Goal: Task Accomplishment & Management: Manage account settings

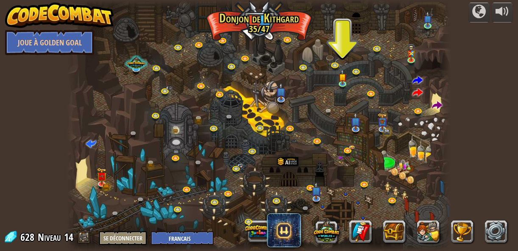
select select "fr"
click at [359, 237] on link at bounding box center [360, 231] width 23 height 23
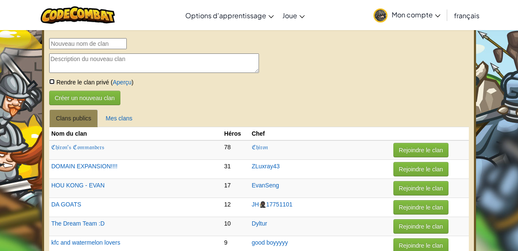
click at [53, 84] on input "checkbox" at bounding box center [52, 82] width 6 height 6
click at [113, 114] on link "Mes clans" at bounding box center [119, 118] width 40 height 18
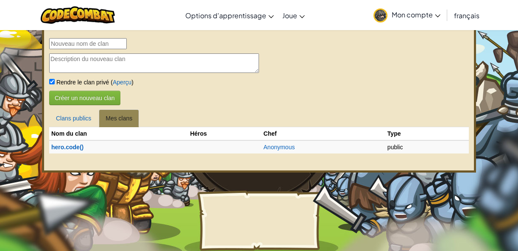
click at [399, 153] on td "public" at bounding box center [419, 146] width 69 height 13
click at [399, 149] on td "public" at bounding box center [419, 146] width 69 height 13
click at [52, 84] on input "checkbox" at bounding box center [52, 82] width 6 height 6
checkbox input "false"
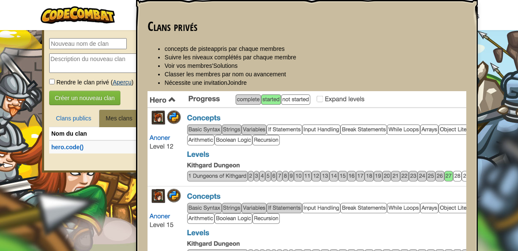
click at [121, 81] on link "Aperçu" at bounding box center [122, 82] width 19 height 7
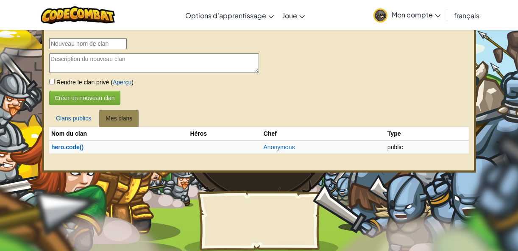
click at [193, 151] on td at bounding box center [224, 146] width 73 height 13
click at [200, 135] on th "Héros" at bounding box center [224, 133] width 73 height 13
click at [79, 121] on link "Clans publics" at bounding box center [73, 118] width 49 height 18
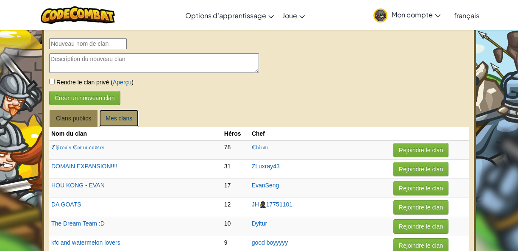
click at [110, 119] on link "Mes clans" at bounding box center [119, 118] width 40 height 18
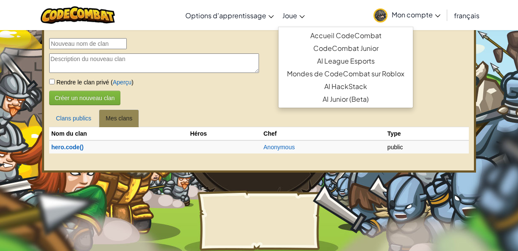
click at [300, 21] on link "Joue" at bounding box center [293, 15] width 31 height 23
click at [293, 18] on span "Joue" at bounding box center [289, 15] width 15 height 9
click at [298, 19] on link "Joue" at bounding box center [293, 15] width 31 height 23
click at [296, 20] on link "Joue" at bounding box center [293, 15] width 31 height 23
click at [297, 13] on span "Joue" at bounding box center [289, 15] width 15 height 9
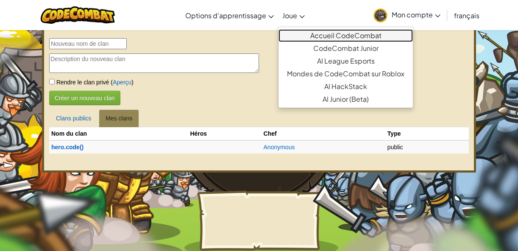
click at [336, 37] on link "Accueil CodeCombat" at bounding box center [346, 35] width 134 height 13
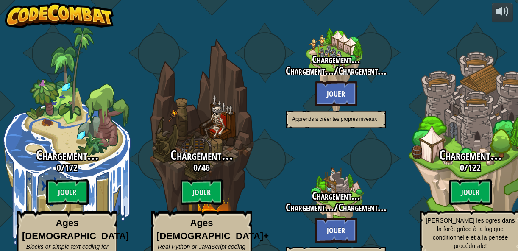
select select "fr"
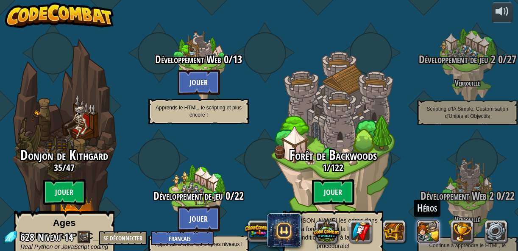
click at [433, 237] on button at bounding box center [428, 231] width 23 height 23
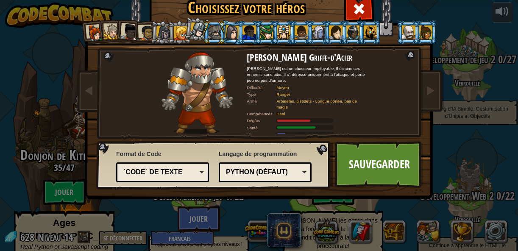
click at [232, 33] on div at bounding box center [232, 32] width 14 height 14
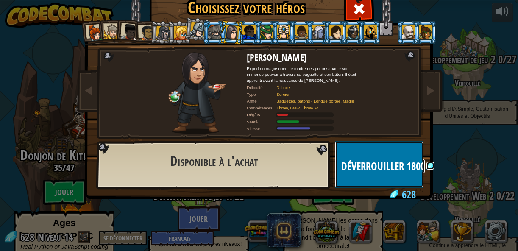
click at [374, 152] on button "Déverrouiller 1800" at bounding box center [379, 164] width 89 height 47
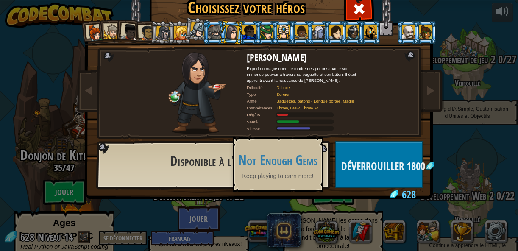
click at [251, 39] on li at bounding box center [248, 32] width 23 height 23
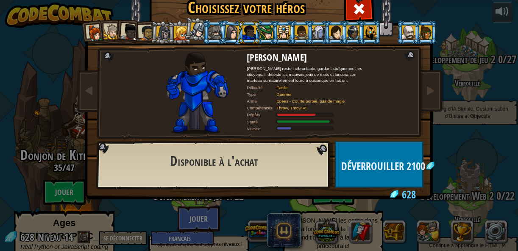
click at [109, 29] on div at bounding box center [112, 32] width 16 height 16
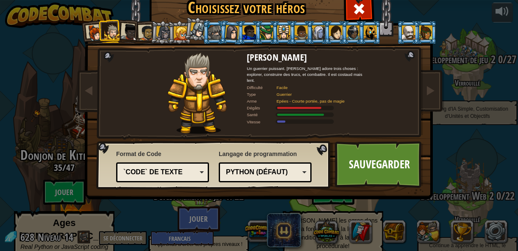
click at [410, 36] on div at bounding box center [408, 32] width 13 height 14
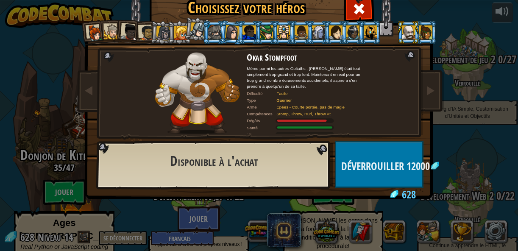
click at [375, 37] on div at bounding box center [370, 32] width 13 height 14
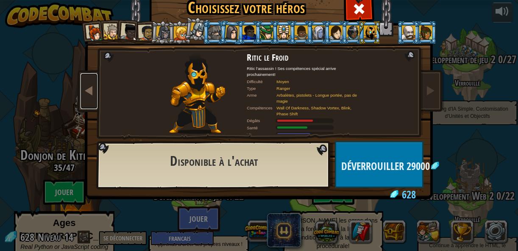
click at [88, 93] on span at bounding box center [89, 90] width 10 height 10
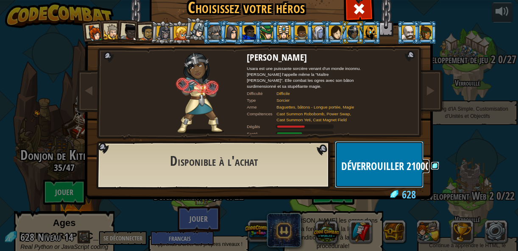
click at [383, 158] on button "Déverrouiller 21000" at bounding box center [379, 164] width 89 height 47
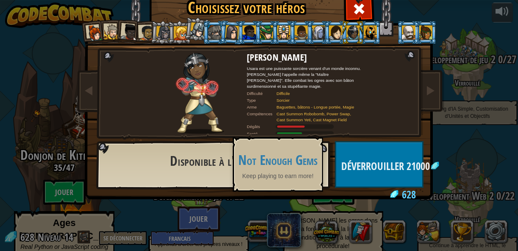
click at [337, 36] on div at bounding box center [335, 32] width 13 height 14
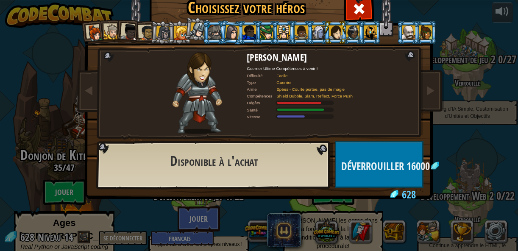
click at [319, 37] on div at bounding box center [318, 32] width 13 height 14
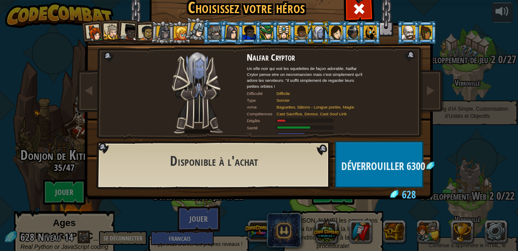
click at [232, 38] on div at bounding box center [232, 32] width 14 height 14
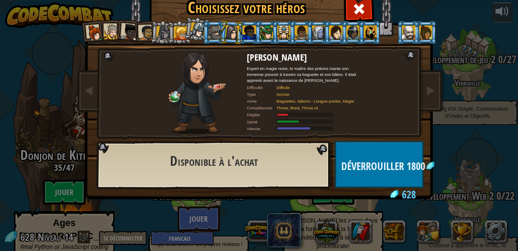
click at [268, 32] on div at bounding box center [266, 32] width 13 height 14
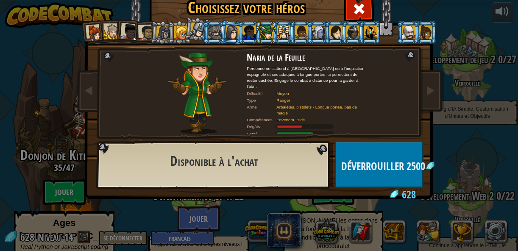
click at [289, 34] on li at bounding box center [300, 32] width 23 height 23
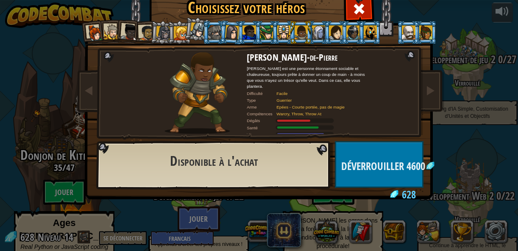
click at [285, 36] on div at bounding box center [283, 32] width 13 height 14
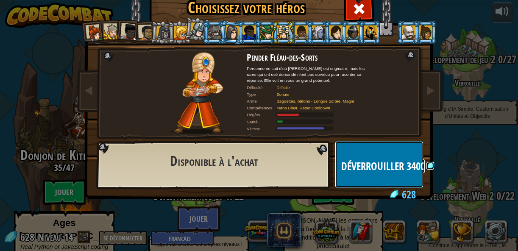
click at [380, 167] on span "Déverrouiller" at bounding box center [373, 166] width 65 height 14
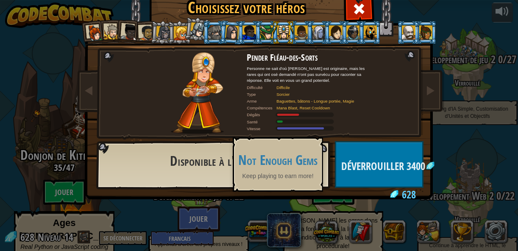
click at [233, 34] on div at bounding box center [232, 32] width 14 height 14
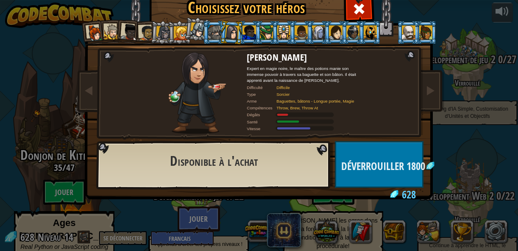
click at [178, 29] on div at bounding box center [181, 33] width 14 height 14
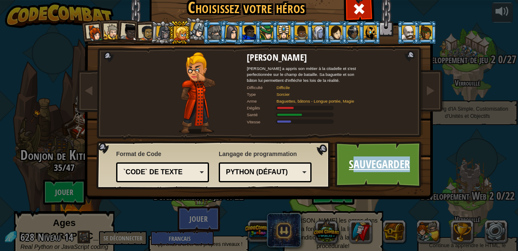
click at [352, 172] on link "Sauvegarder" at bounding box center [379, 164] width 89 height 47
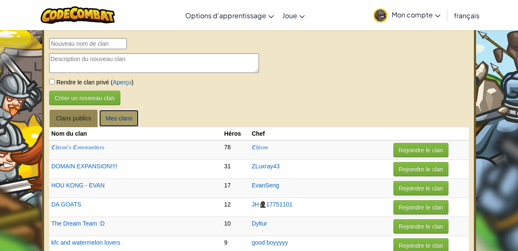
click at [109, 120] on link "Mes clans" at bounding box center [119, 118] width 40 height 18
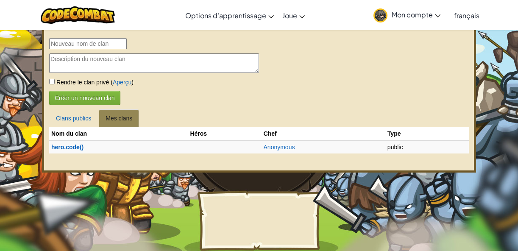
click at [198, 133] on th "Héros" at bounding box center [224, 133] width 73 height 13
click at [200, 135] on th "Héros" at bounding box center [224, 133] width 73 height 13
click at [282, 153] on td "Anonymous" at bounding box center [324, 146] width 124 height 13
drag, startPoint x: 284, startPoint y: 146, endPoint x: 286, endPoint y: 150, distance: 4.4
click at [286, 150] on link "Anonymous" at bounding box center [279, 147] width 31 height 7
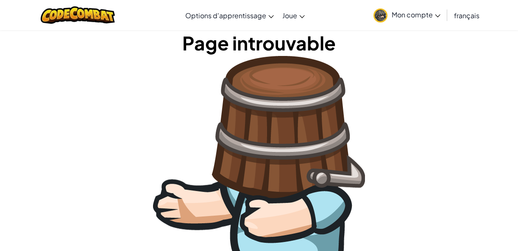
click at [286, 150] on img at bounding box center [259, 195] width 212 height 279
click at [260, 68] on img at bounding box center [259, 195] width 212 height 279
drag, startPoint x: 270, startPoint y: 35, endPoint x: 323, endPoint y: 48, distance: 54.5
click at [303, 45] on h1 "Page introuvable" at bounding box center [259, 43] width 518 height 26
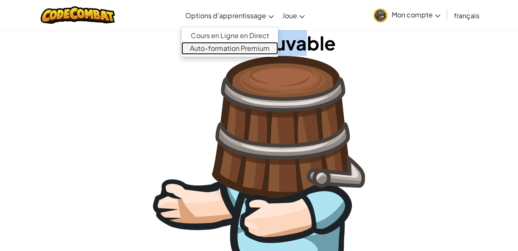
click at [262, 45] on link "Auto-formation Premium" at bounding box center [229, 48] width 97 height 13
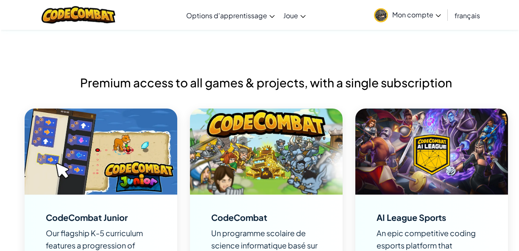
scroll to position [554, 0]
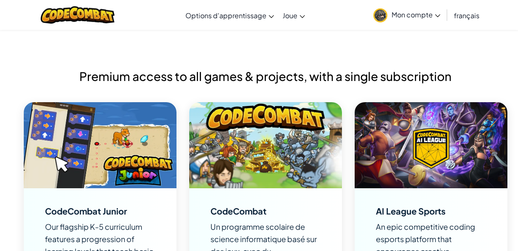
click at [426, 153] on img at bounding box center [430, 145] width 153 height 86
drag, startPoint x: 467, startPoint y: 167, endPoint x: 471, endPoint y: 144, distance: 23.1
click at [468, 156] on img at bounding box center [430, 145] width 153 height 86
click at [505, 146] on img at bounding box center [430, 145] width 153 height 86
click at [497, 142] on img at bounding box center [430, 145] width 153 height 86
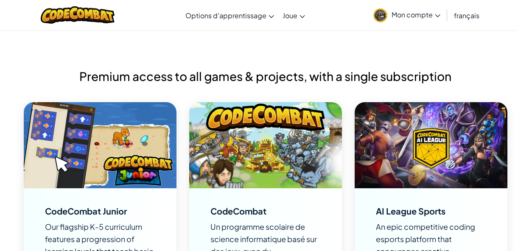
click at [429, 148] on img at bounding box center [430, 145] width 153 height 86
drag, startPoint x: 407, startPoint y: 215, endPoint x: 416, endPoint y: 218, distance: 10.0
click at [410, 215] on div "AI League Sports" at bounding box center [411, 211] width 70 height 8
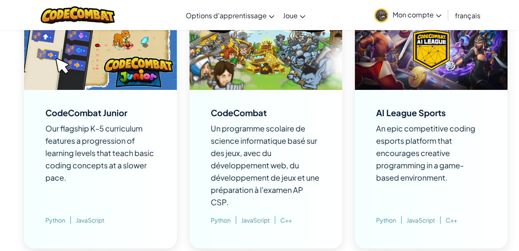
scroll to position [671, 0]
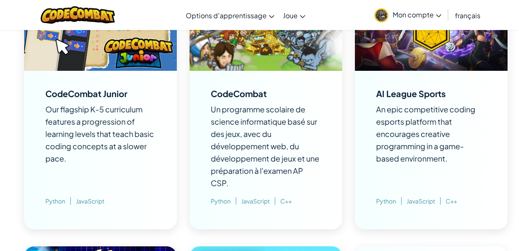
drag, startPoint x: 416, startPoint y: 205, endPoint x: 419, endPoint y: 209, distance: 4.4
click at [419, 209] on div "AI League Sports An epic competitive coding esports platform that encourages cr…" at bounding box center [431, 150] width 110 height 125
drag, startPoint x: 421, startPoint y: 208, endPoint x: 431, endPoint y: 202, distance: 11.6
click at [428, 204] on div "AI League Sports An epic competitive coding esports platform that encourages cr…" at bounding box center [431, 150] width 110 height 125
click at [482, 179] on div "AI League Sports An epic competitive coding esports platform that encourages cr…" at bounding box center [431, 150] width 110 height 125
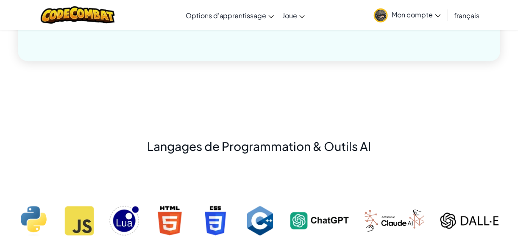
scroll to position [1330, 0]
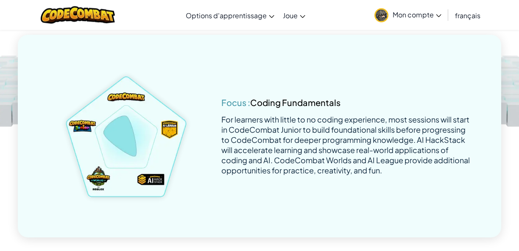
click at [172, 17] on div "Développement de Jeu" at bounding box center [162, 3] width 97 height 30
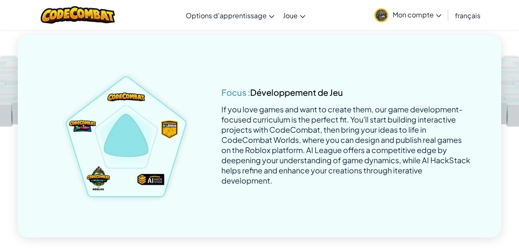
click at [234, 17] on div "Développement Web" at bounding box center [259, 3] width 97 height 30
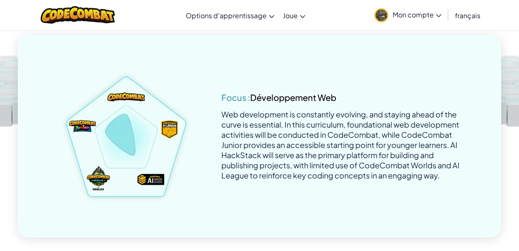
click at [324, 13] on div "Code compétitif Esports de codage" at bounding box center [356, 2] width 97 height 20
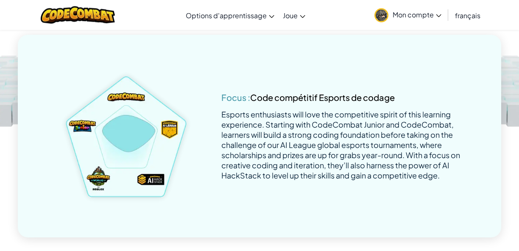
click at [450, 8] on div "AI Literacy" at bounding box center [453, 2] width 38 height 10
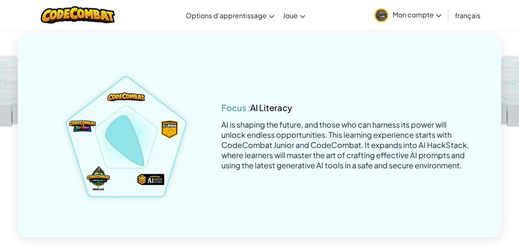
drag, startPoint x: 185, startPoint y: 52, endPoint x: 199, endPoint y: 47, distance: 14.6
click at [191, 17] on div "Développement de Jeu" at bounding box center [162, 3] width 97 height 30
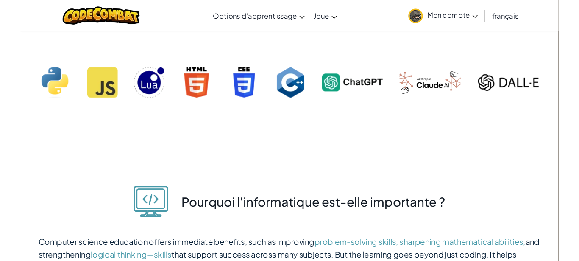
scroll to position [1655, 0]
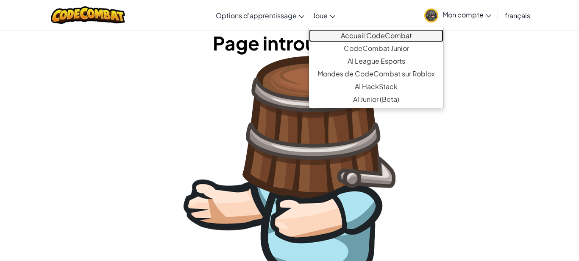
click at [361, 40] on link "Accueil CodeCombat" at bounding box center [376, 35] width 134 height 13
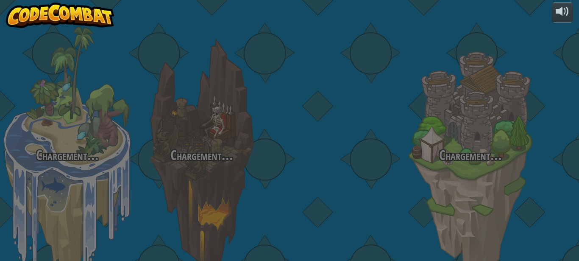
select select "fr"
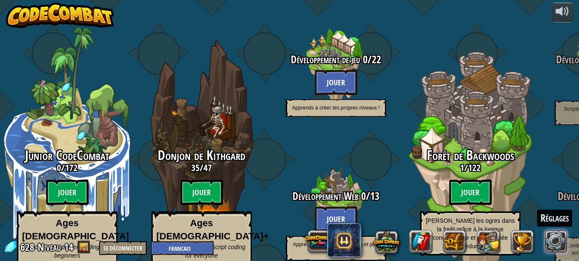
click at [518, 246] on link at bounding box center [556, 241] width 23 height 23
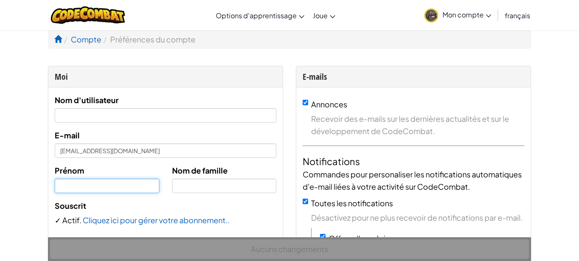
click at [69, 181] on input "text" at bounding box center [107, 186] width 105 height 14
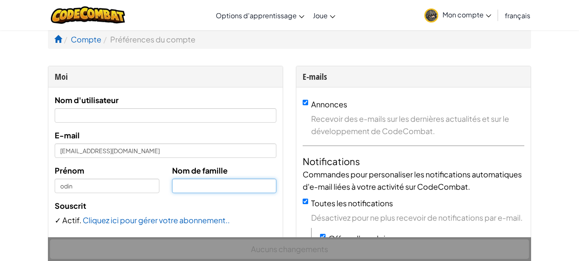
click at [179, 187] on input "text" at bounding box center [224, 186] width 105 height 14
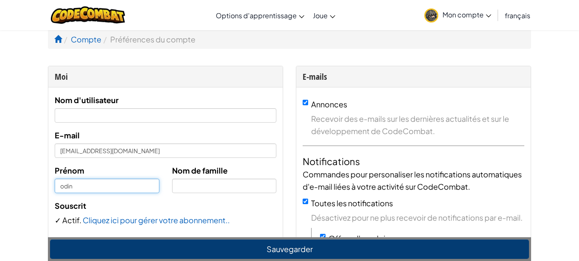
click at [63, 186] on input "odin" at bounding box center [107, 186] width 105 height 14
type input "Odin"
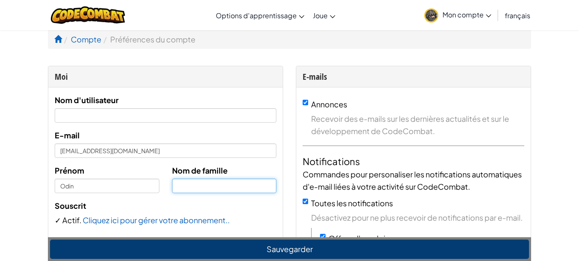
click at [179, 186] on input "text" at bounding box center [224, 186] width 105 height 14
click at [197, 186] on input "Kael" at bounding box center [224, 186] width 105 height 14
click at [198, 186] on input "Kael" at bounding box center [224, 186] width 105 height 14
click at [201, 187] on input "Kael" at bounding box center [224, 186] width 105 height 14
type input "K"
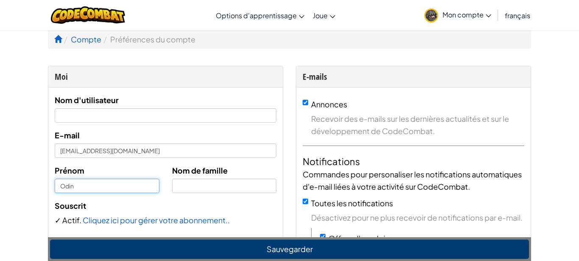
click at [81, 189] on input "Odin" at bounding box center [107, 186] width 105 height 14
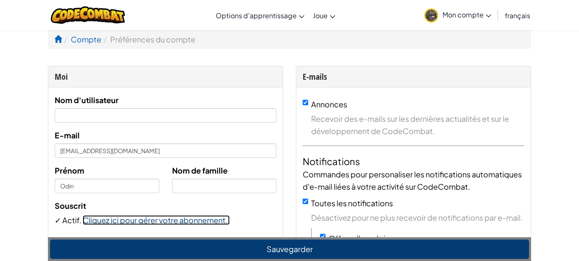
click at [146, 222] on link "Cliquez ici pour gérer votre abonnement.." at bounding box center [156, 220] width 147 height 10
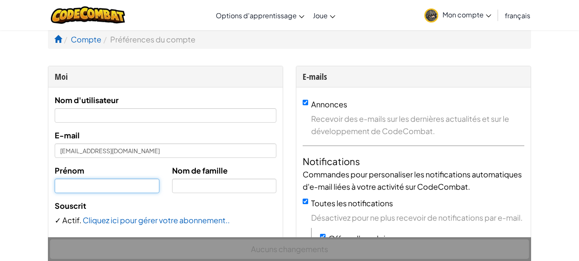
click at [76, 188] on input "text" at bounding box center [107, 186] width 105 height 14
click at [94, 193] on input "Odin Kael" at bounding box center [107, 186] width 105 height 14
type input "Odin Kael"
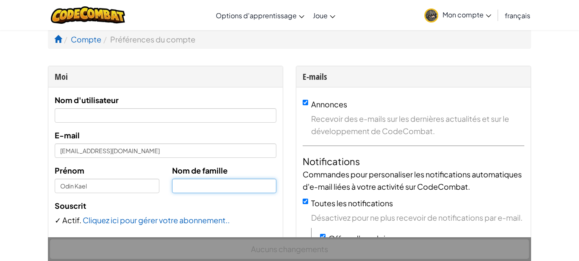
click at [183, 187] on input "text" at bounding box center [224, 186] width 105 height 14
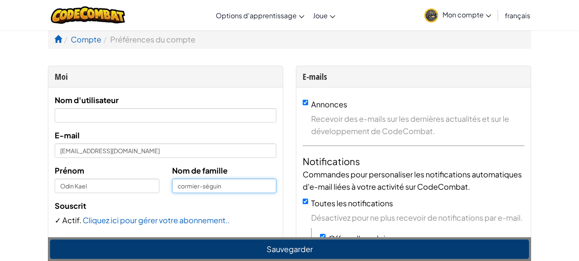
type input "cormier-séguin"
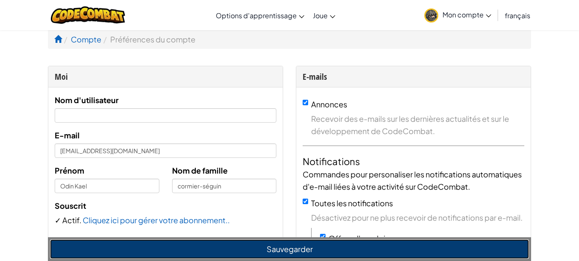
click at [284, 251] on button "Sauvegarder" at bounding box center [289, 249] width 479 height 20
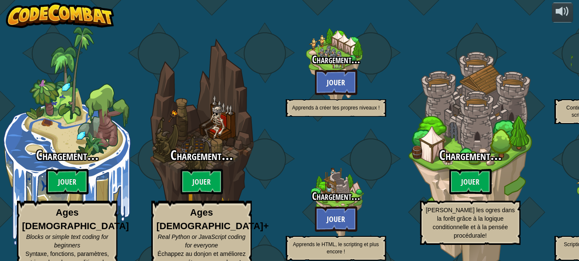
select select "fr"
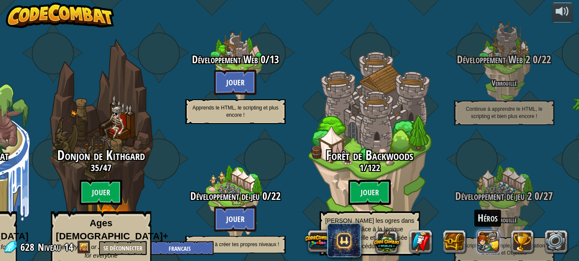
click at [494, 248] on button at bounding box center [488, 241] width 23 height 23
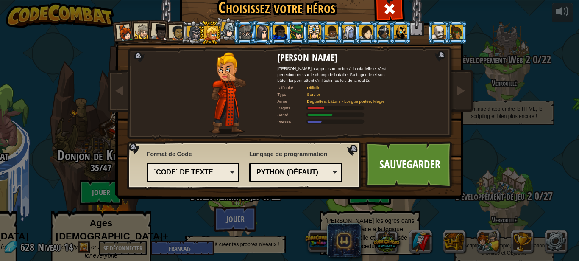
click at [248, 36] on div at bounding box center [245, 32] width 13 height 14
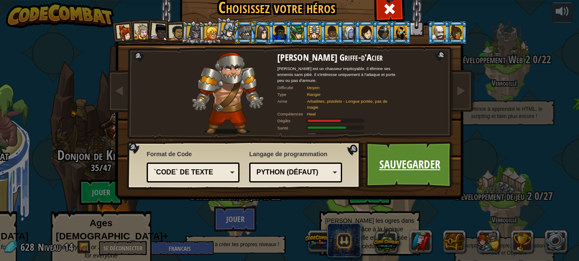
click at [412, 153] on link "Sauvegarder" at bounding box center [410, 164] width 89 height 47
